Goal: Information Seeking & Learning: Learn about a topic

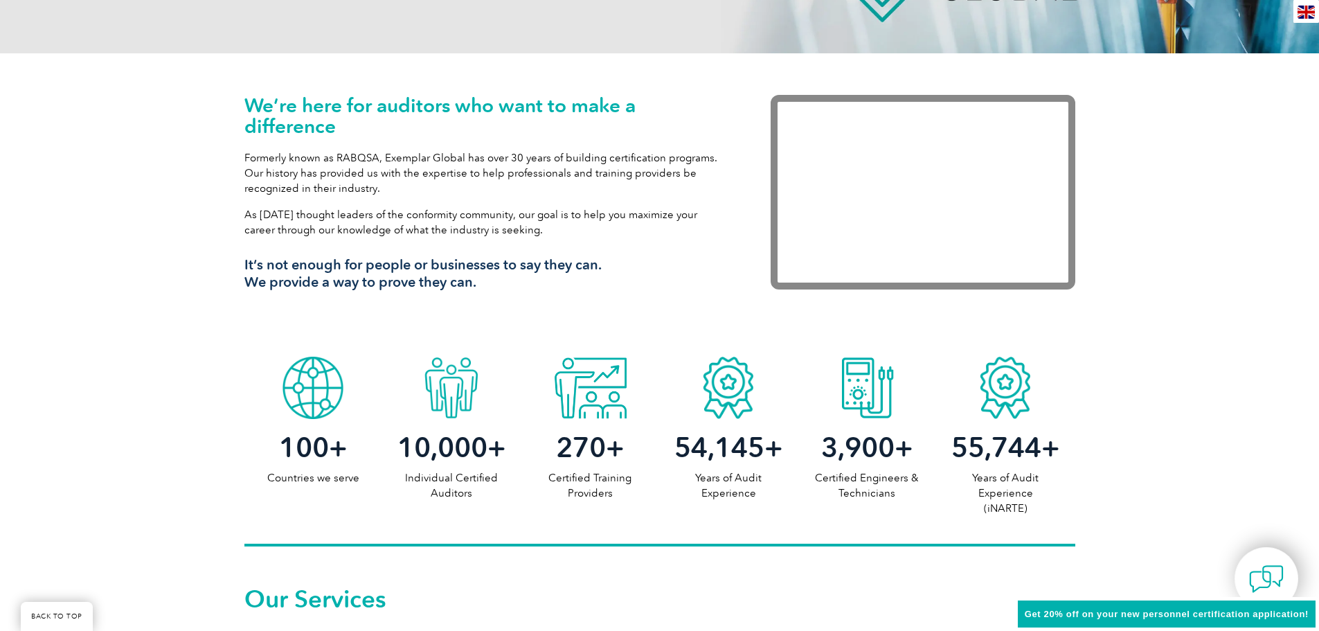
scroll to position [415, 0]
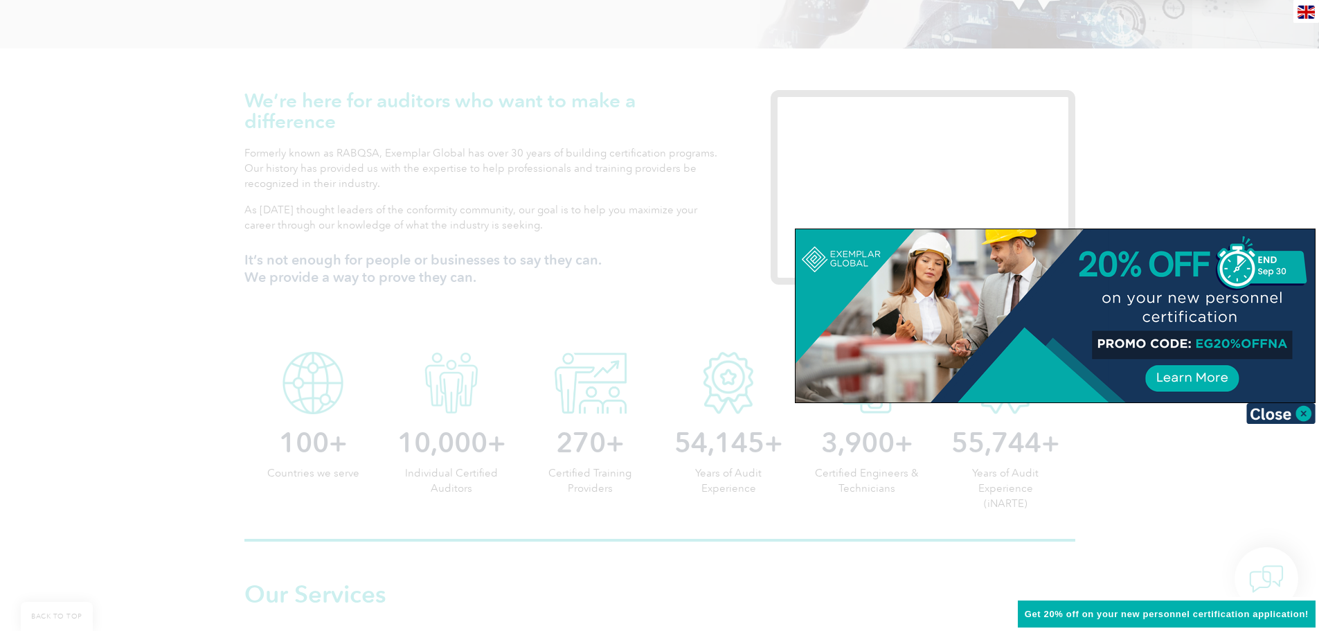
click at [170, 190] on div at bounding box center [659, 315] width 1319 height 631
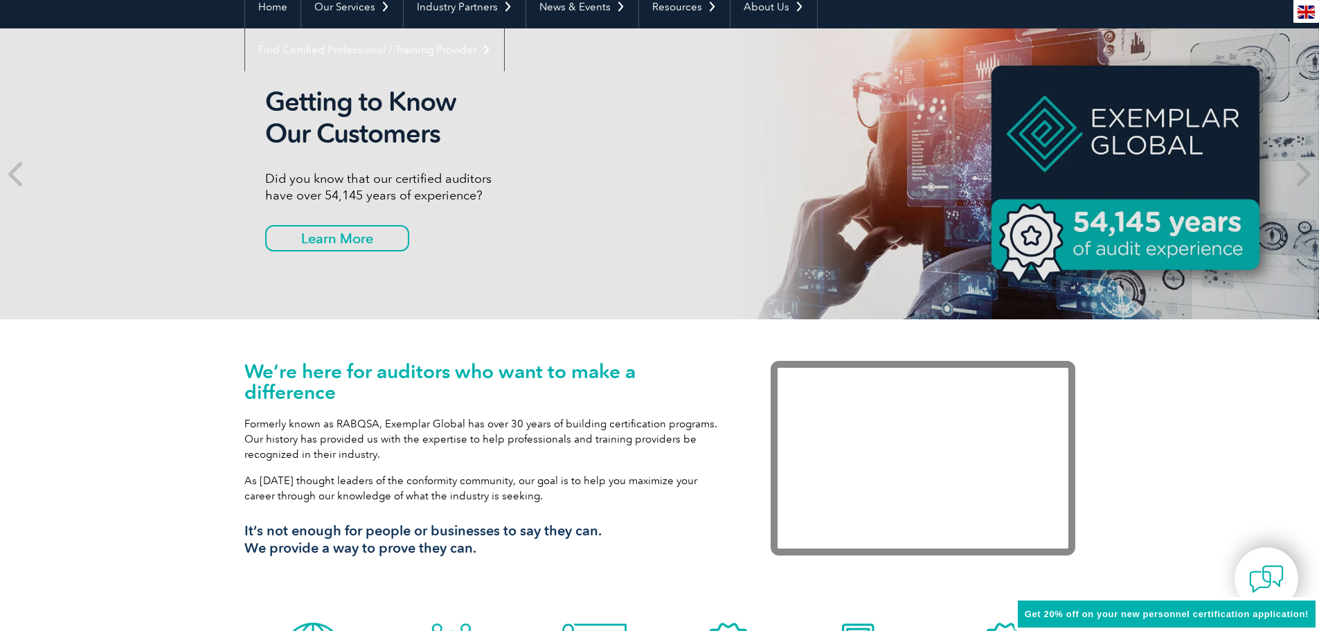
scroll to position [0, 0]
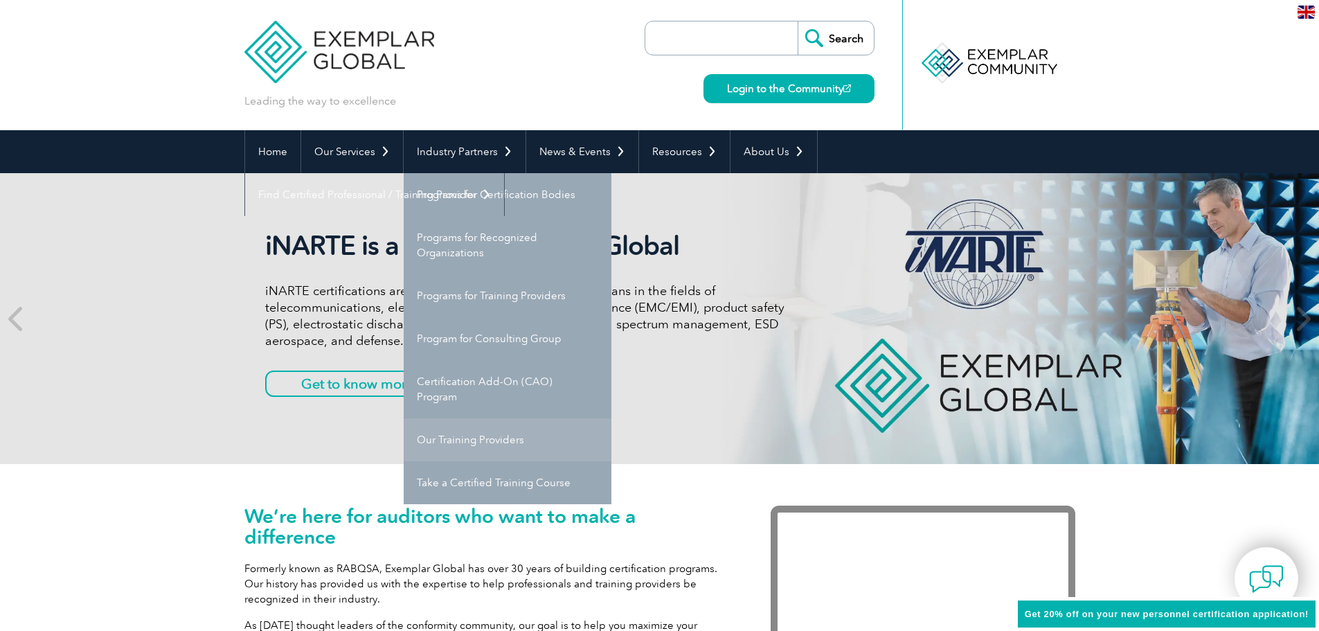
click at [507, 436] on link "Our Training Providers" at bounding box center [508, 439] width 208 height 43
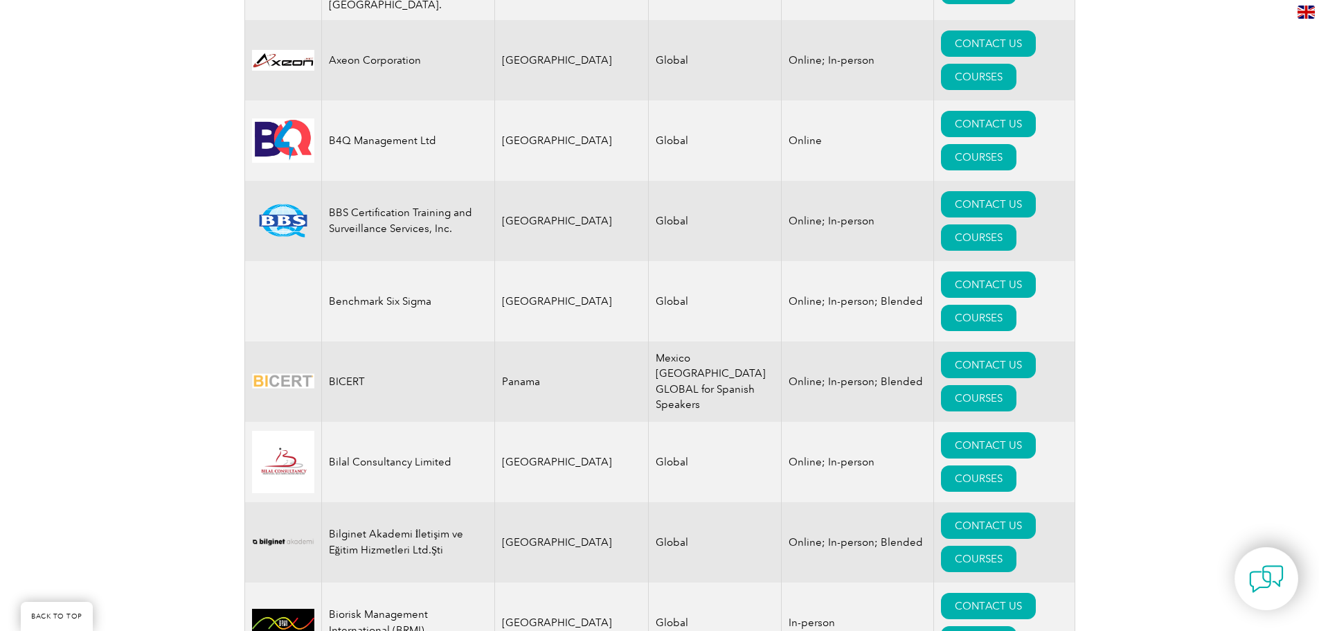
scroll to position [2270, 0]
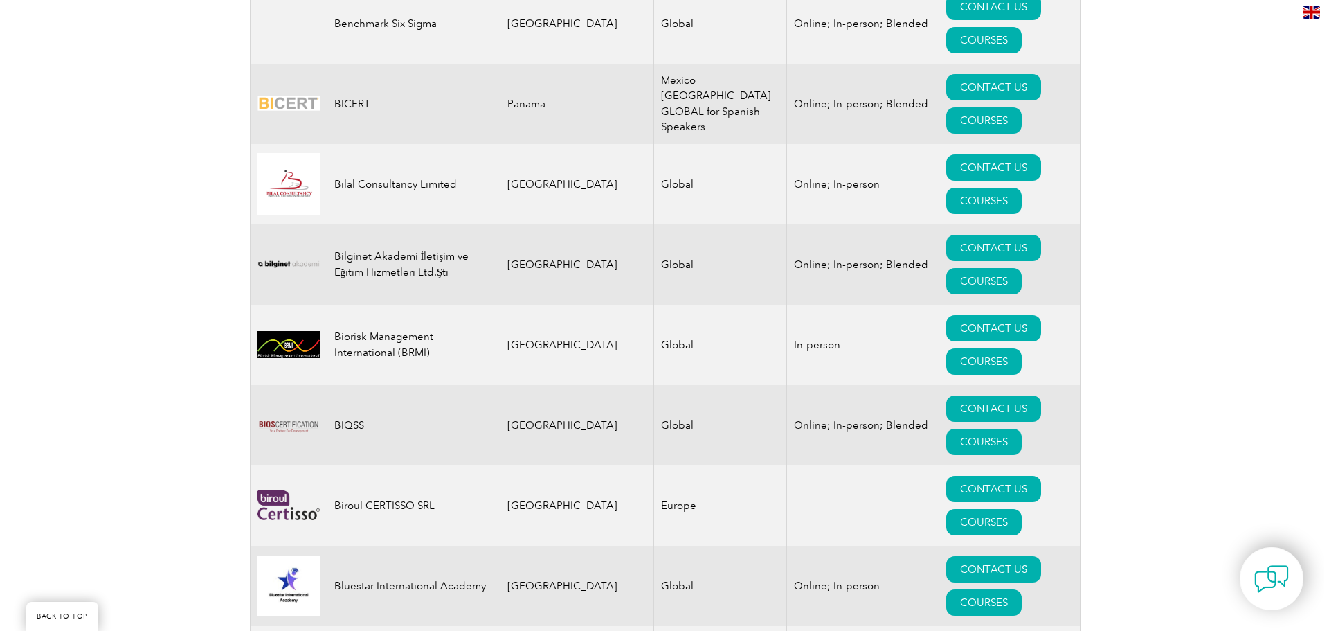
scroll to position [2617, 0]
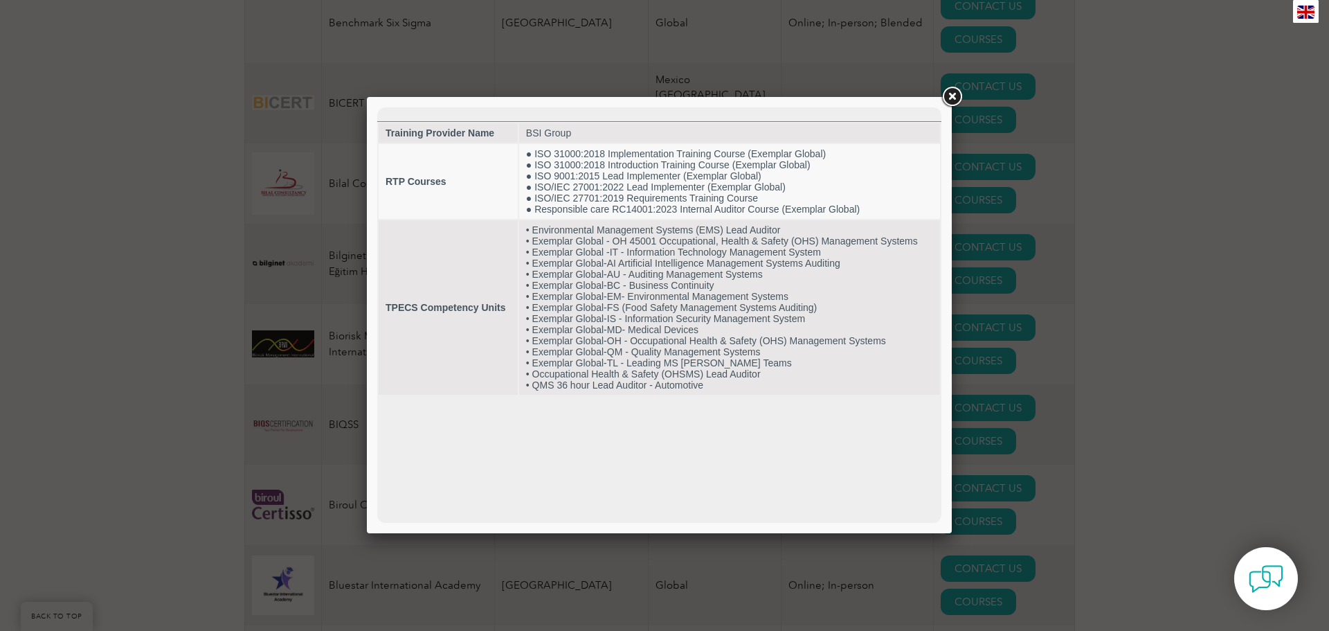
scroll to position [0, 0]
click at [953, 97] on link at bounding box center [952, 96] width 25 height 25
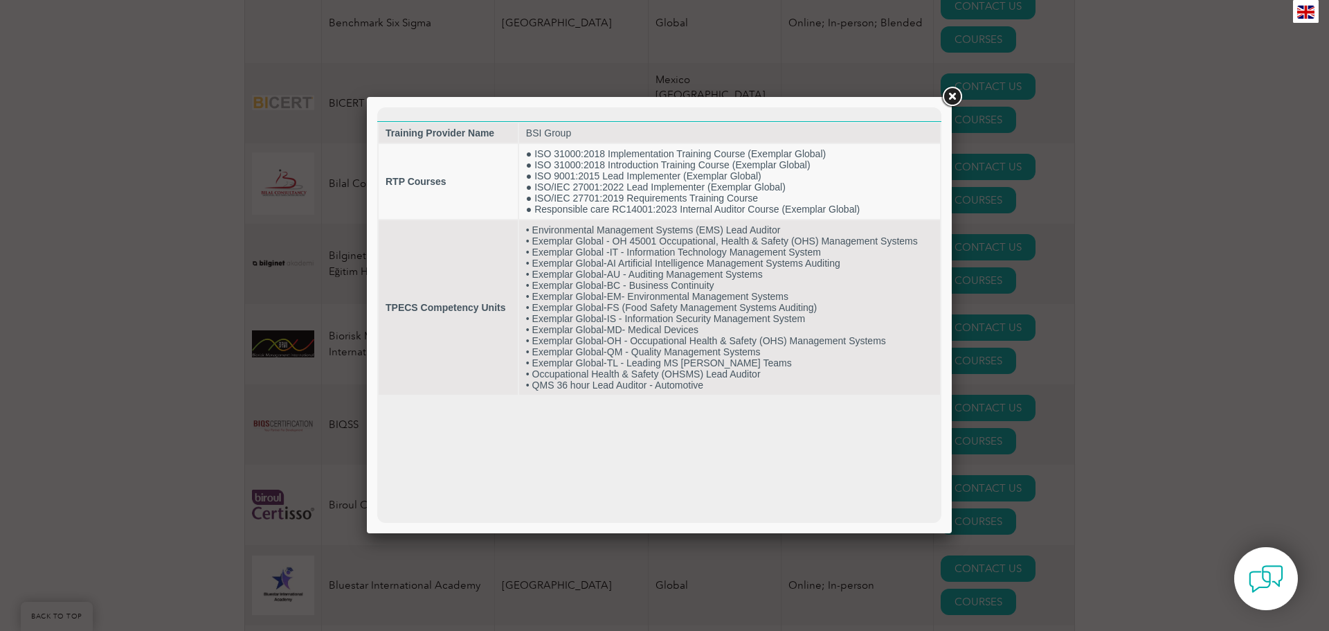
click at [954, 96] on link at bounding box center [952, 96] width 25 height 25
